Goal: Information Seeking & Learning: Learn about a topic

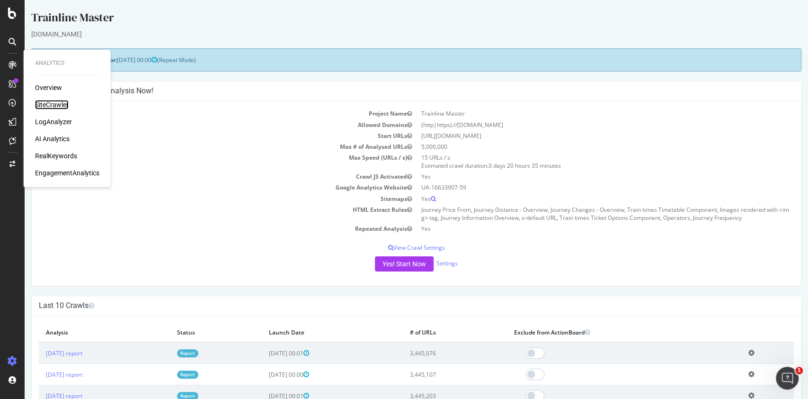
click at [54, 105] on div "SiteCrawler" at bounding box center [52, 104] width 34 height 9
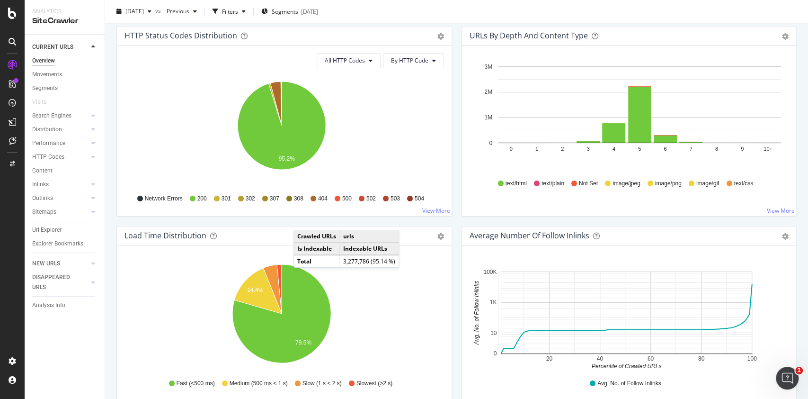
scroll to position [442, 0]
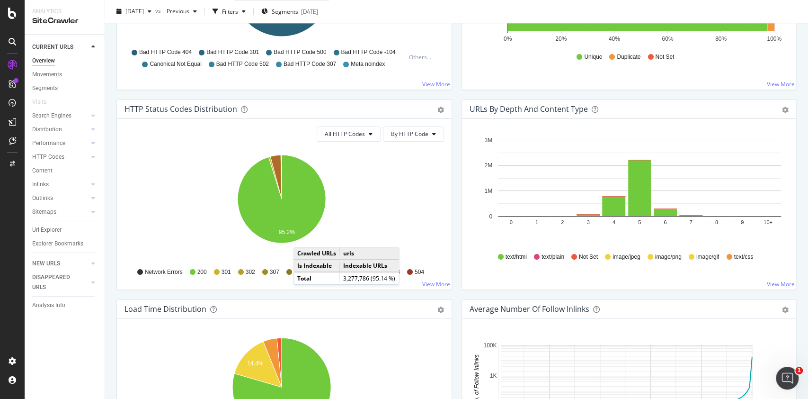
click at [539, 104] on div "URLs by Depth and Content Type" at bounding box center [529, 108] width 118 height 9
click at [527, 109] on div "URLs by Depth and Content Type" at bounding box center [529, 108] width 118 height 9
click at [54, 184] on link "Inlinks" at bounding box center [60, 184] width 56 height 10
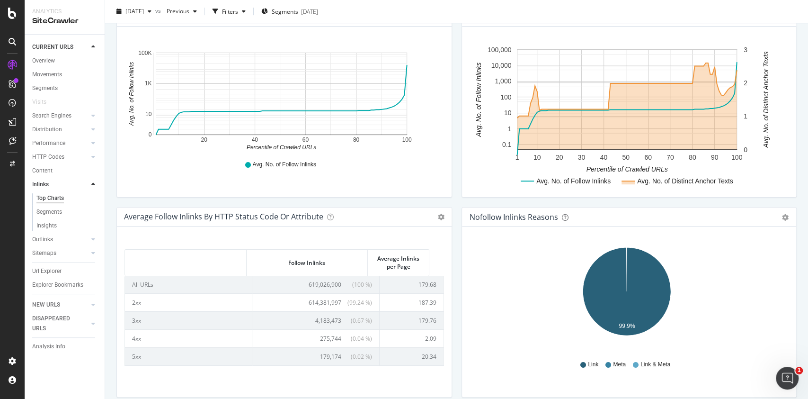
scroll to position [361, 0]
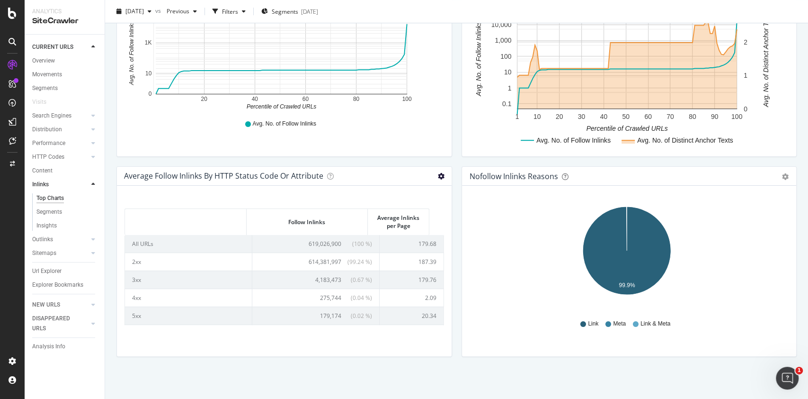
click at [439, 173] on icon at bounding box center [441, 176] width 7 height 7
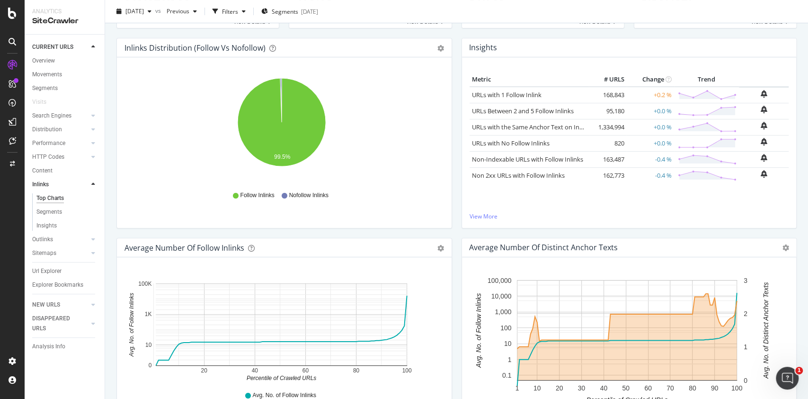
scroll to position [0, 0]
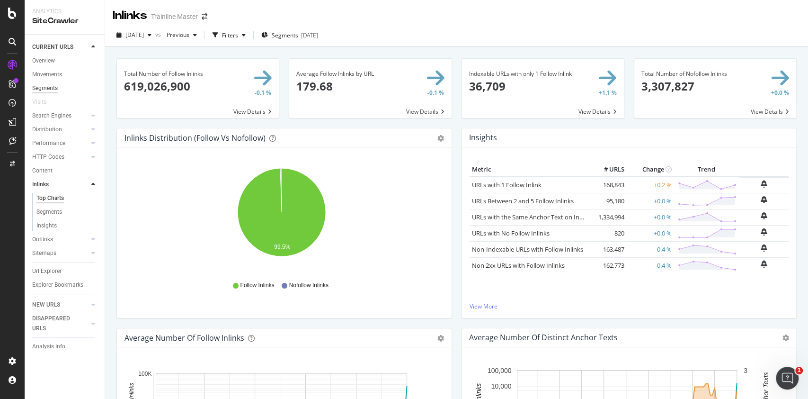
click at [54, 90] on div "Segments" at bounding box center [45, 88] width 26 height 10
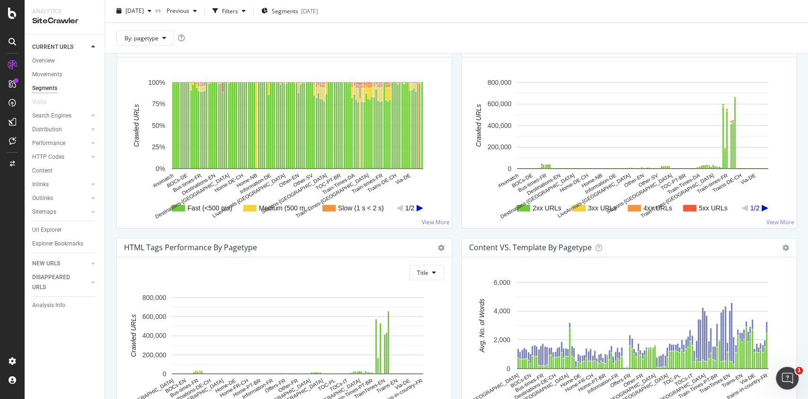
scroll to position [563, 0]
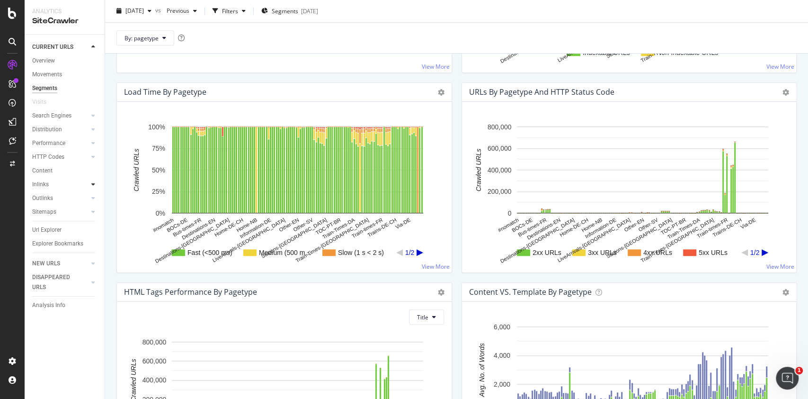
click at [89, 185] on div at bounding box center [93, 183] width 9 height 9
click at [58, 226] on link "Insights" at bounding box center [67, 226] width 62 height 10
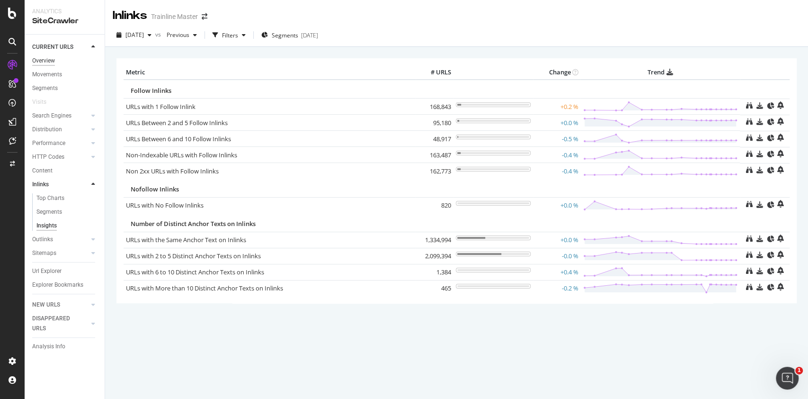
click at [49, 61] on div "Overview" at bounding box center [43, 61] width 23 height 10
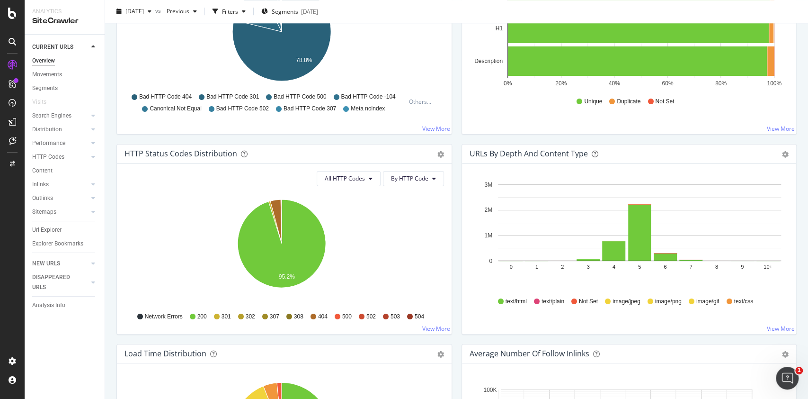
scroll to position [505, 0]
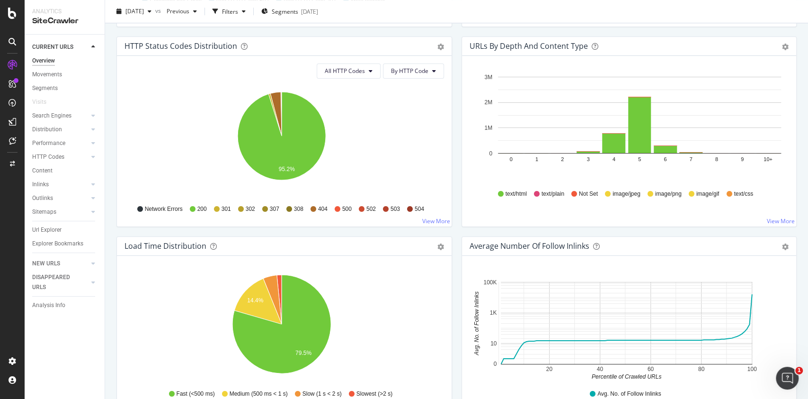
click at [542, 49] on div "URLs by Depth and Content Type" at bounding box center [529, 45] width 118 height 9
click at [543, 49] on div "URLs by Depth and Content Type" at bounding box center [529, 45] width 118 height 9
copy div "URLs by Depth and Content Type Bar (by Value) Bar (by Percentage) Table Export …"
click at [67, 127] on link "Distribution" at bounding box center [60, 130] width 56 height 10
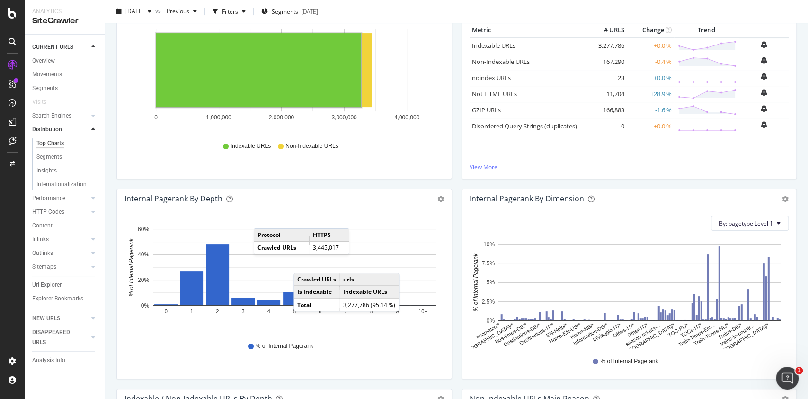
scroll to position [189, 0]
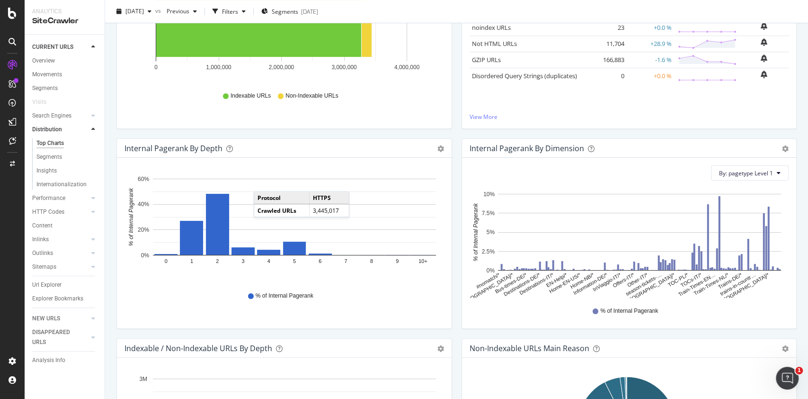
click at [197, 149] on div "Internal Pagerank by Depth" at bounding box center [174, 147] width 98 height 9
copy div "Internal Pagerank by Depth Bar (by Value) Bar (by Percentage) Table Export as C…"
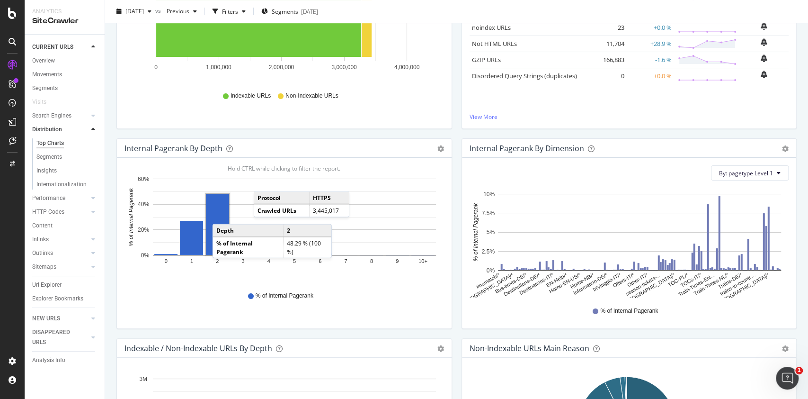
drag, startPoint x: 208, startPoint y: 224, endPoint x: 237, endPoint y: 234, distance: 30.9
click at [222, 214] on rect "A chart." at bounding box center [217, 224] width 23 height 61
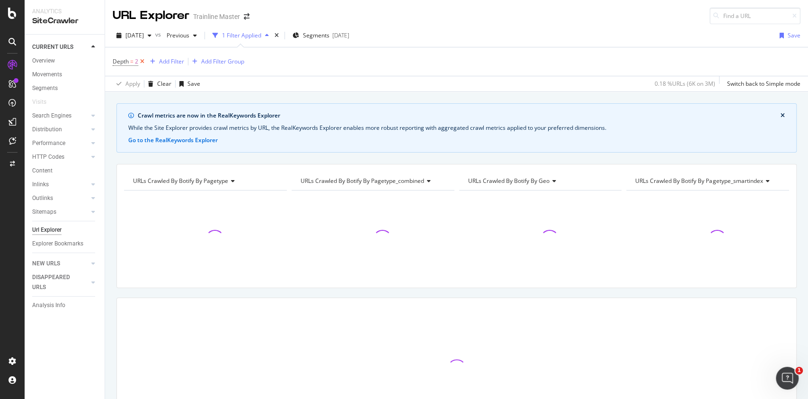
click at [141, 61] on icon at bounding box center [142, 61] width 8 height 9
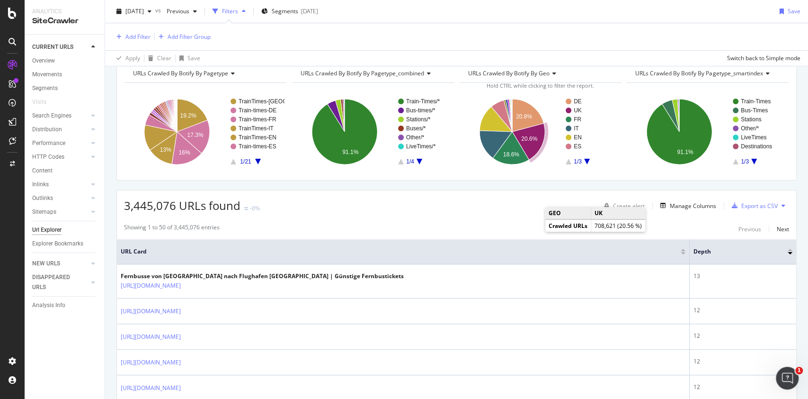
scroll to position [126, 0]
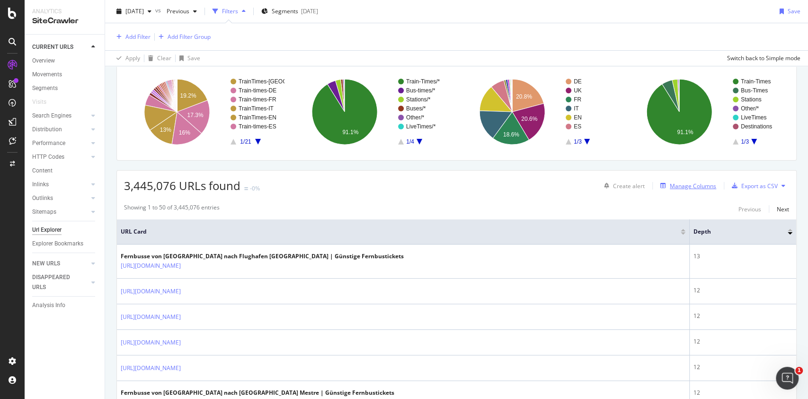
click at [681, 182] on div "Manage Columns" at bounding box center [693, 186] width 46 height 8
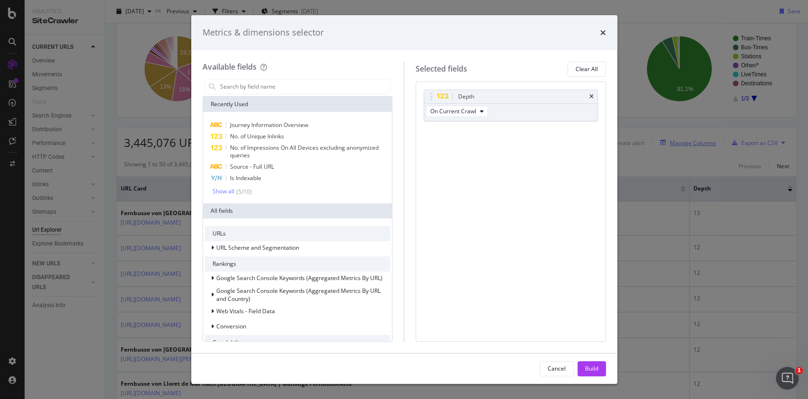
scroll to position [83, 0]
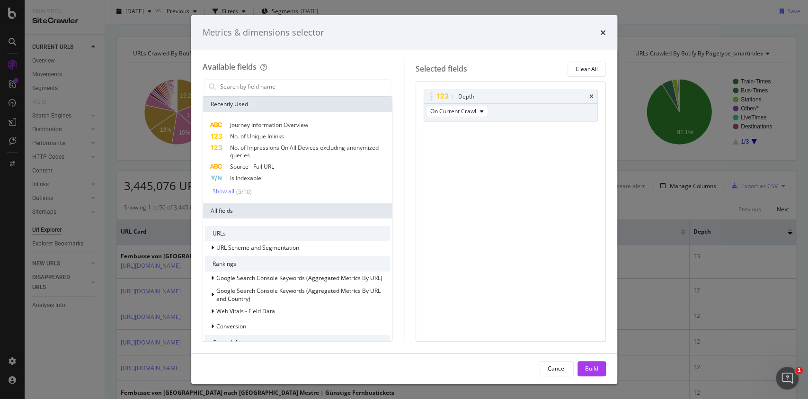
click at [648, 188] on div "Metrics & dimensions selector Available fields Recently Used Journey Informatio…" at bounding box center [404, 199] width 808 height 399
